Goal: Check status

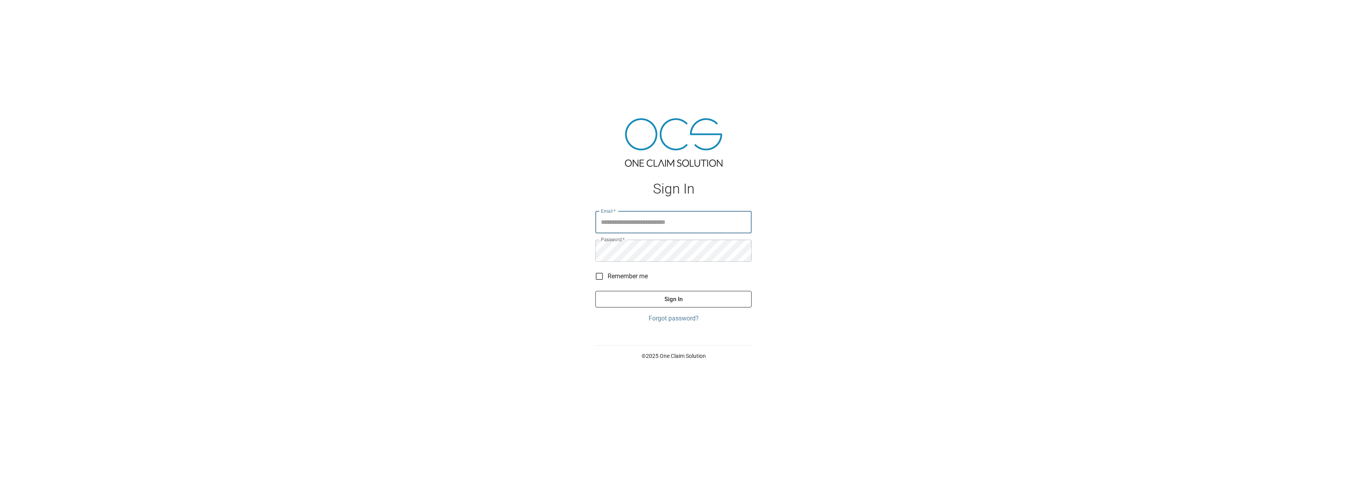
type input "**********"
click at [685, 299] on button "Sign In" at bounding box center [673, 299] width 156 height 17
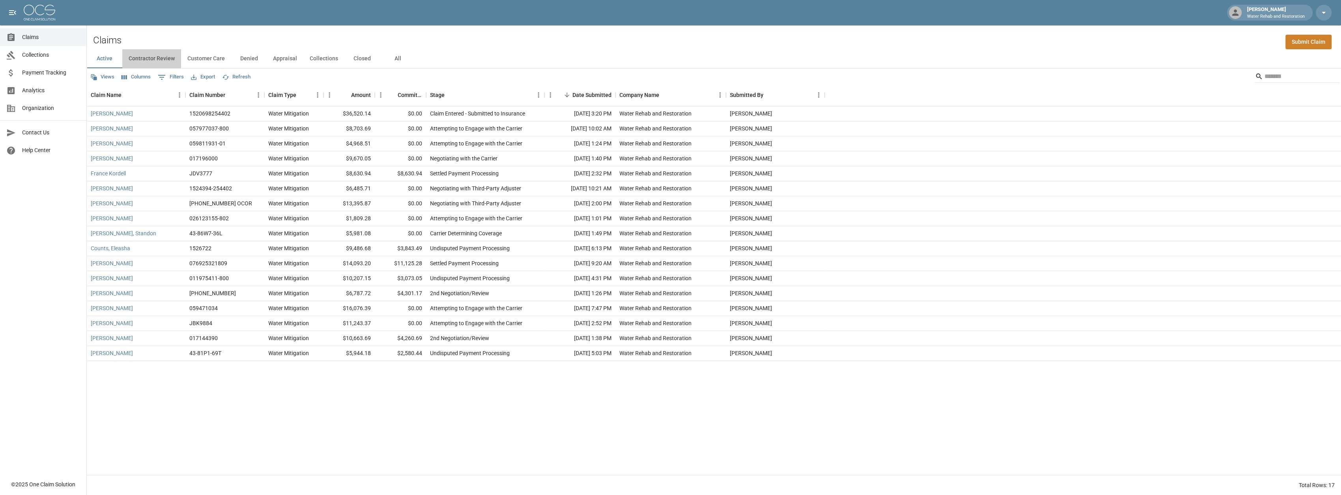
click at [152, 57] on button "Contractor Review" at bounding box center [151, 58] width 59 height 19
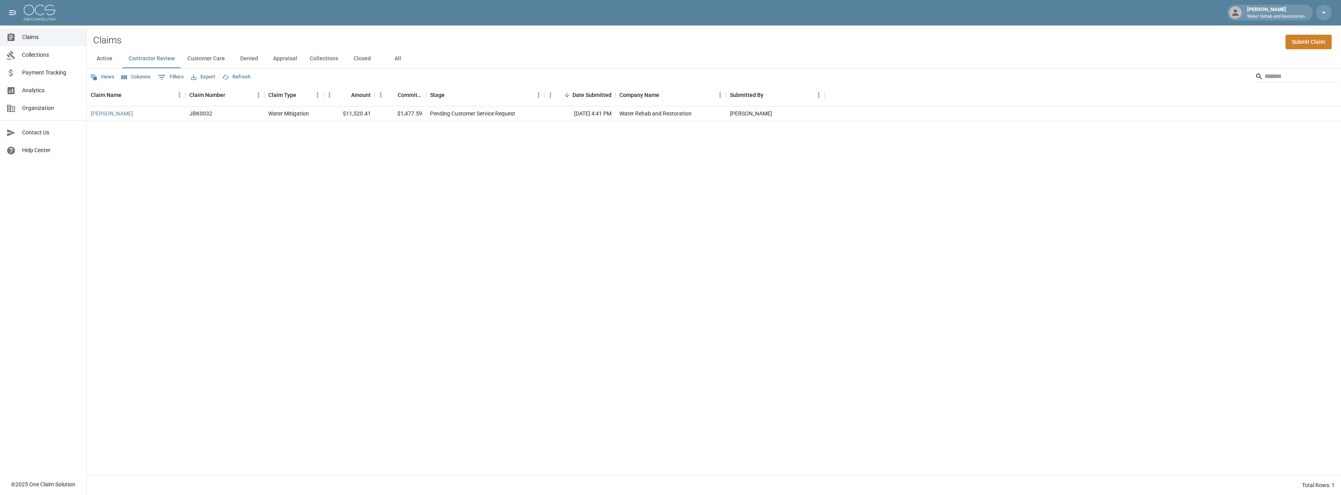
click at [111, 59] on button "Active" at bounding box center [105, 58] width 36 height 19
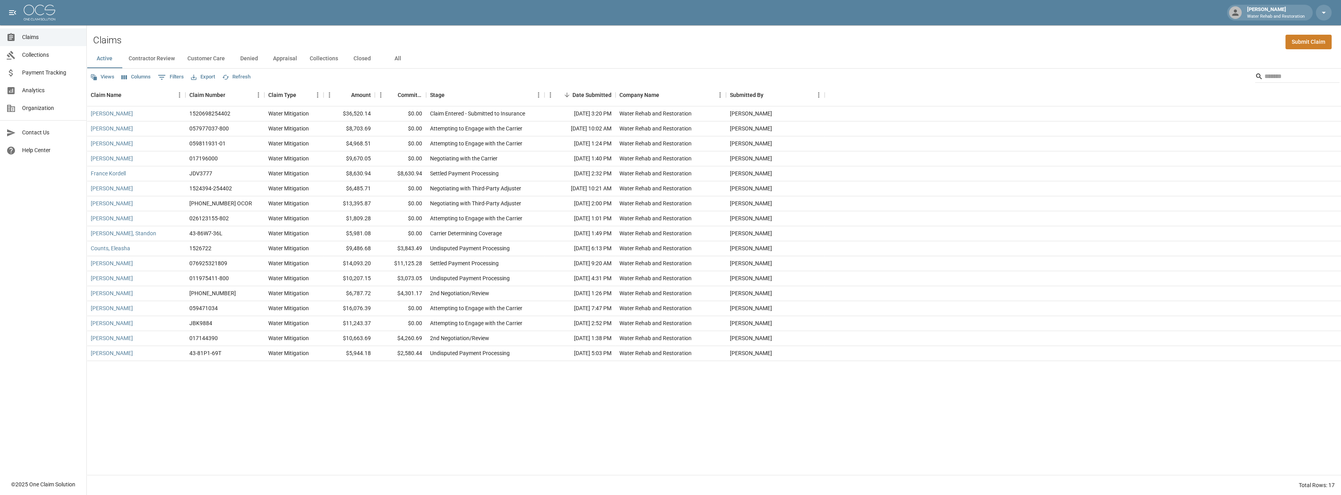
click at [394, 57] on button "All" at bounding box center [398, 58] width 36 height 19
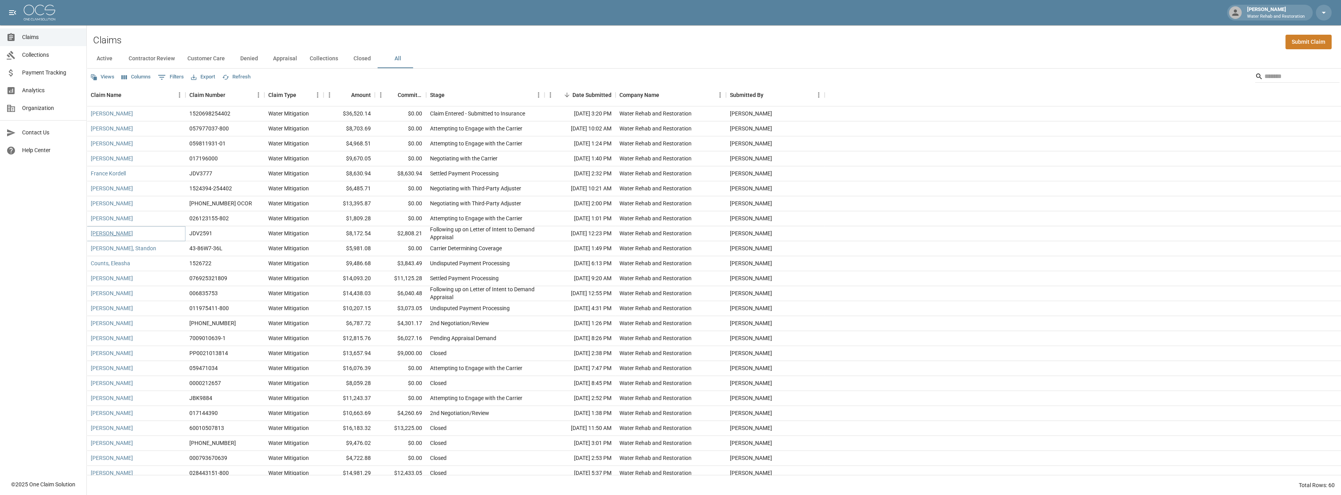
click at [113, 237] on link "[PERSON_NAME]" at bounding box center [112, 234] width 42 height 8
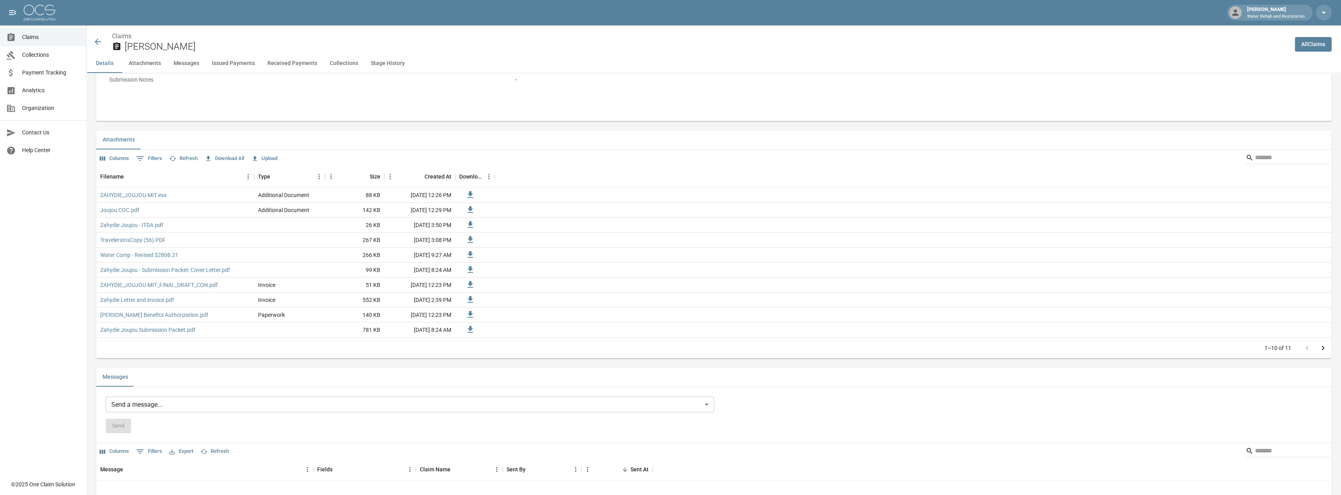
scroll to position [371, 0]
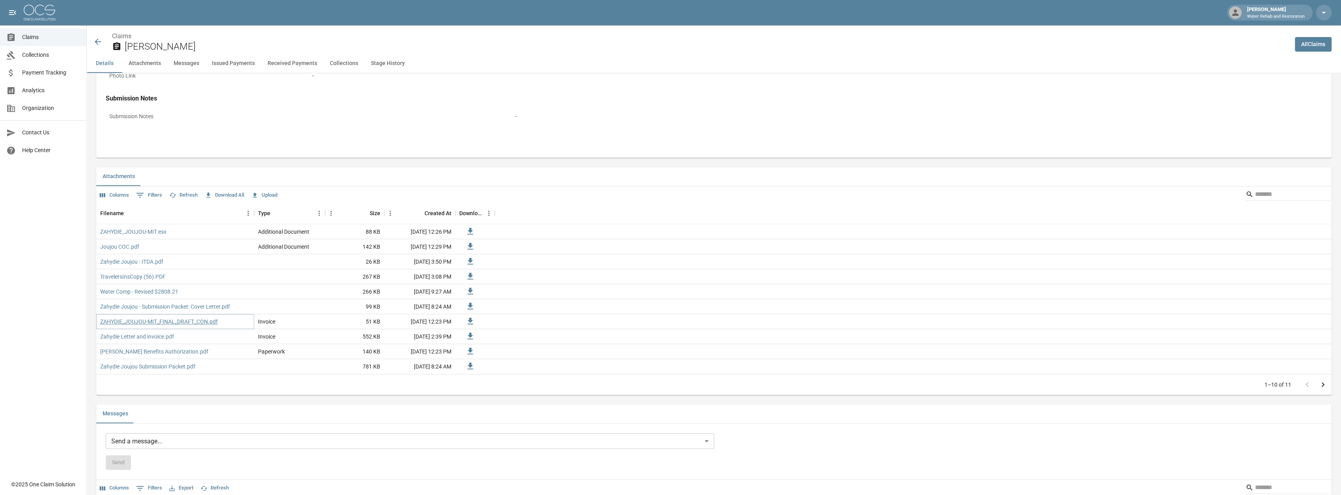
click at [141, 319] on link "ZAHYDIE_JOUJOU-MIT_FINAL_DRAFT_CON.pdf" at bounding box center [159, 322] width 118 height 8
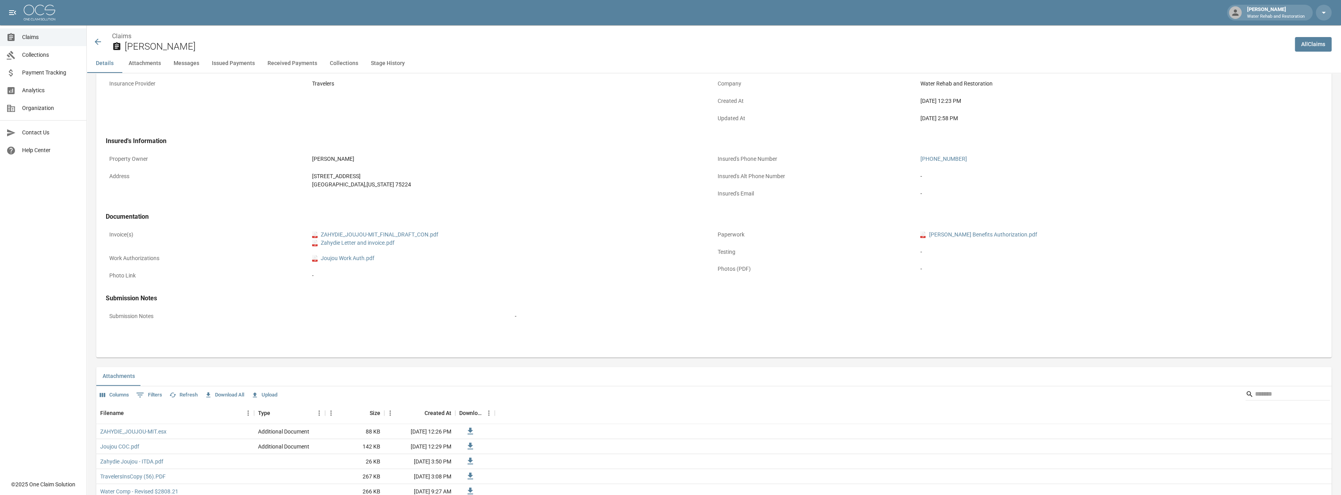
scroll to position [95, 0]
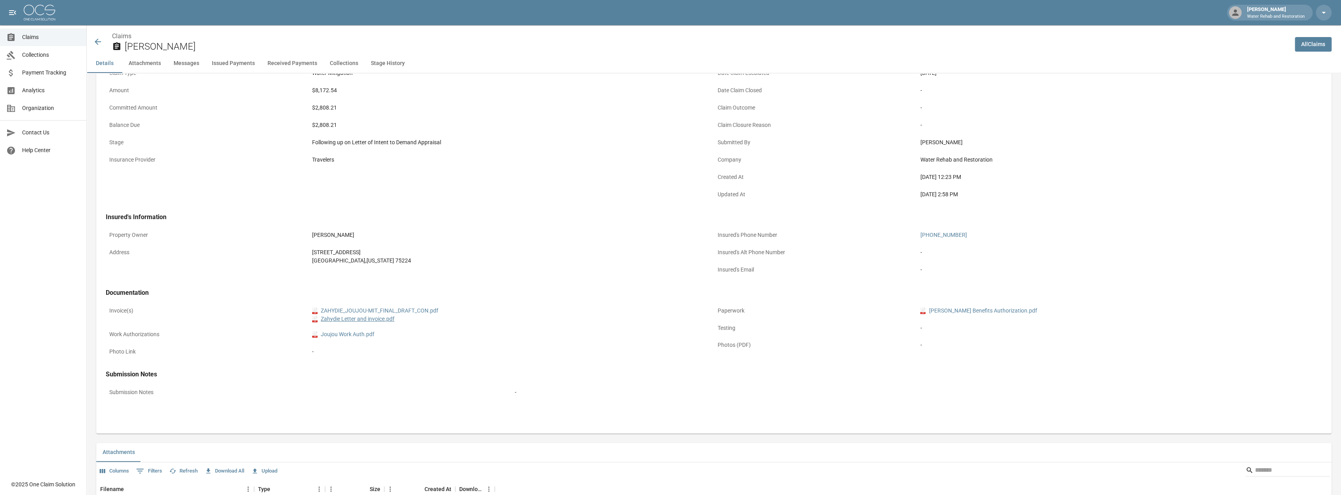
click at [351, 320] on link "pdf Zahydie Letter and invoice.pdf" at bounding box center [353, 319] width 82 height 8
click at [1000, 310] on link "pdf [PERSON_NAME] Benefits Authorization.pdf" at bounding box center [978, 311] width 117 height 8
